Goal: Information Seeking & Learning: Check status

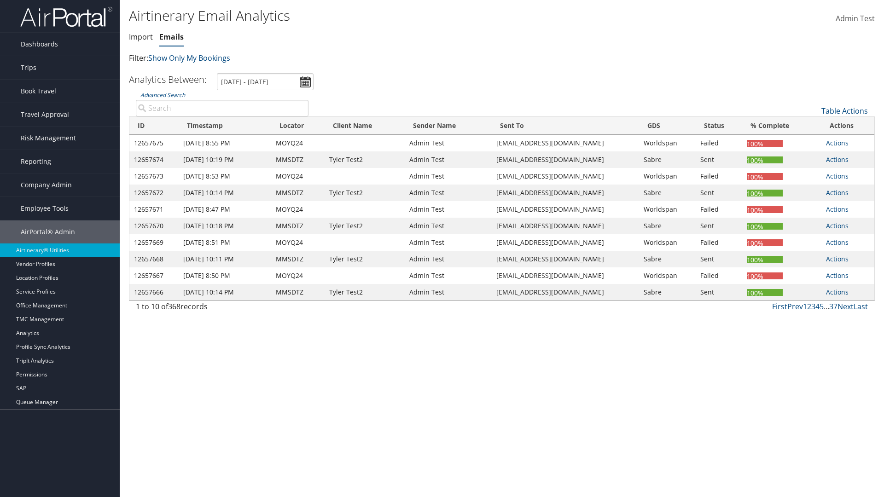
click at [171, 37] on link "Emails" at bounding box center [171, 37] width 24 height 10
click at [162, 95] on link "Advanced Search" at bounding box center [162, 95] width 45 height 8
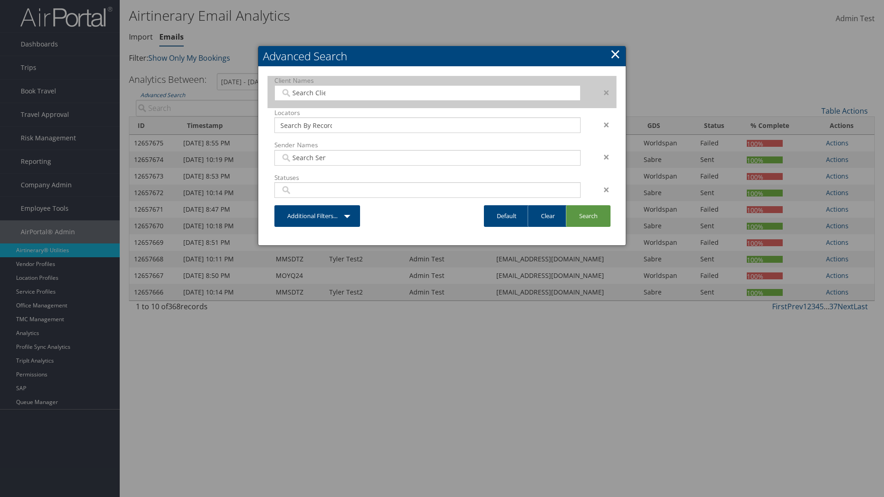
click at [306, 93] on input "search" at bounding box center [306, 92] width 52 height 9
type input "[PERSON_NAME] Business Travel"
type input "72"
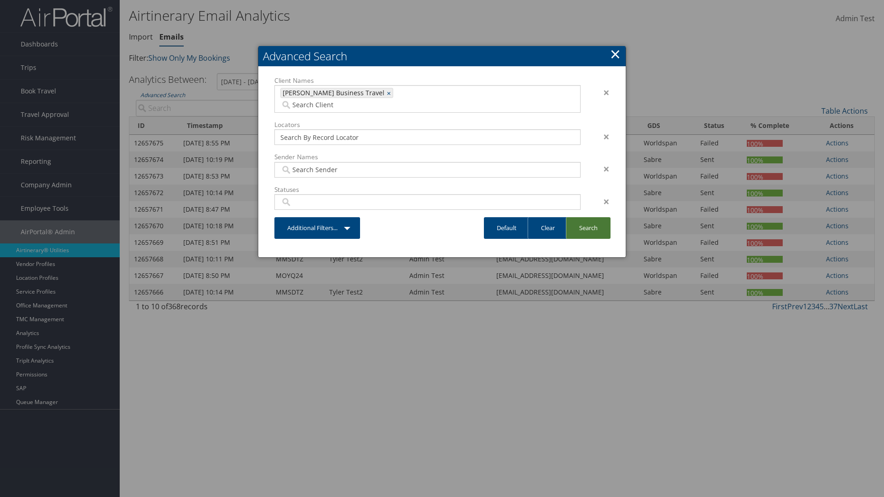
click at [588, 217] on link "Search" at bounding box center [588, 228] width 45 height 22
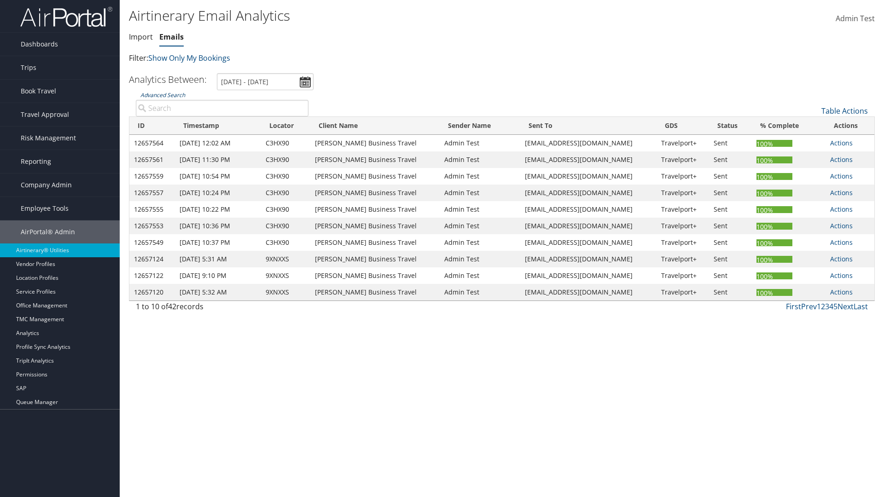
click at [162, 95] on link "Advanced Search" at bounding box center [162, 95] width 45 height 8
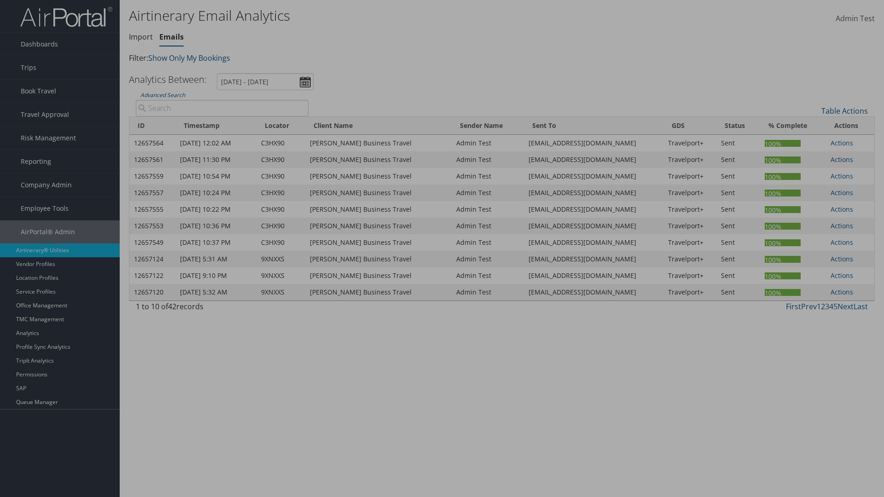
click at [0, 0] on link "Clear" at bounding box center [0, 0] width 0 height 0
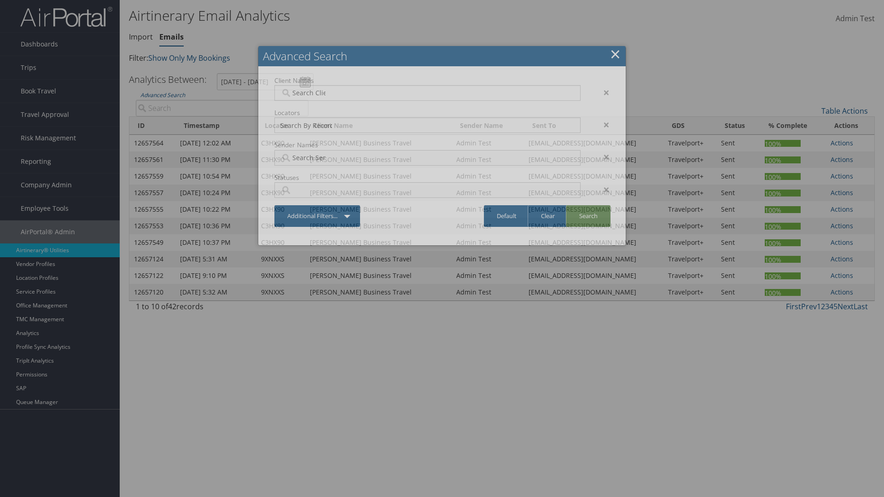
click at [588, 216] on link "Search" at bounding box center [588, 216] width 45 height 22
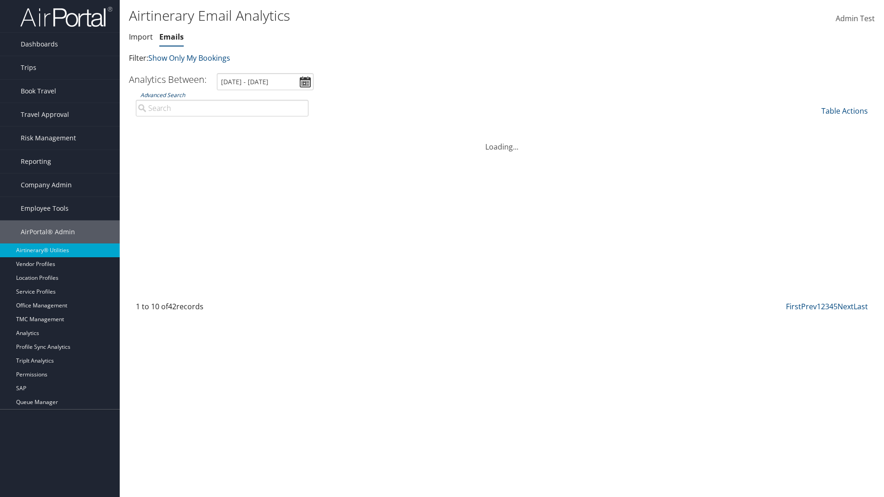
click at [162, 95] on link "Advanced Search" at bounding box center [162, 95] width 45 height 8
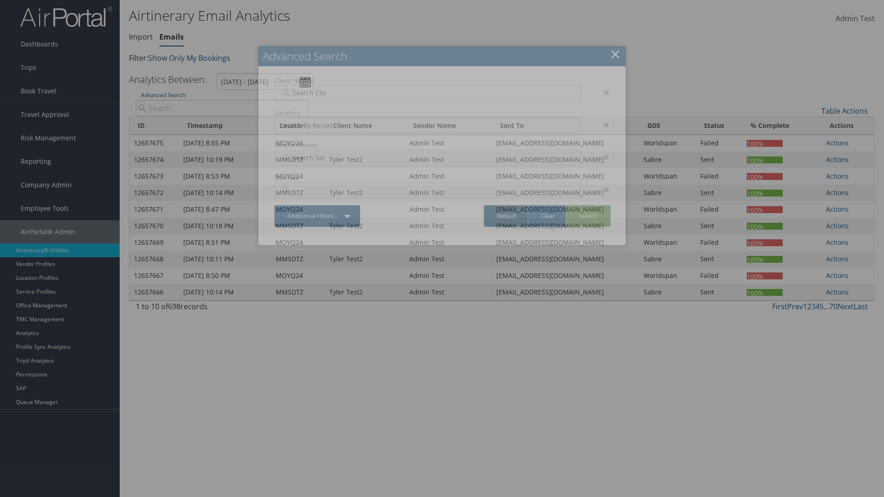
click at [506, 216] on link "Default" at bounding box center [507, 216] width 46 height 22
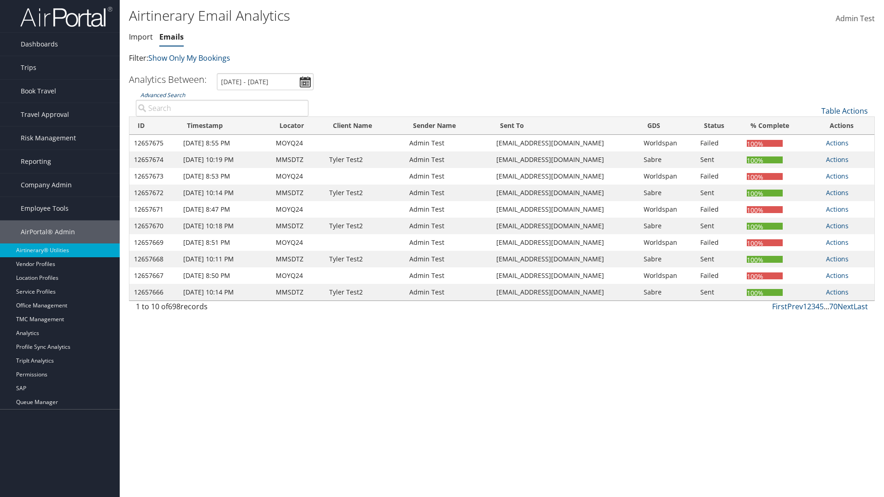
click at [162, 95] on link "Advanced Search" at bounding box center [162, 95] width 45 height 8
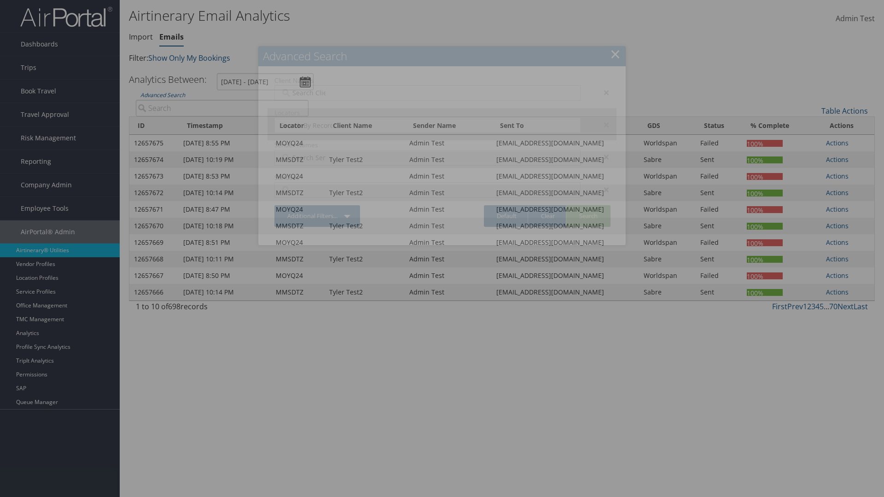
click at [602, 92] on div "×" at bounding box center [601, 92] width 29 height 11
click at [602, 119] on div "×" at bounding box center [601, 124] width 29 height 11
click at [602, 151] on div "×" at bounding box center [601, 156] width 29 height 11
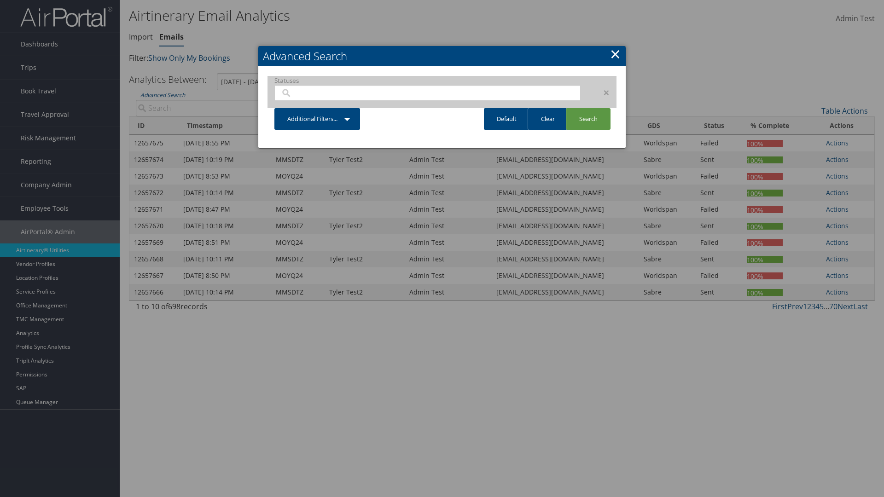
click at [602, 92] on div "×" at bounding box center [601, 92] width 29 height 11
